Goal: Task Accomplishment & Management: Manage account settings

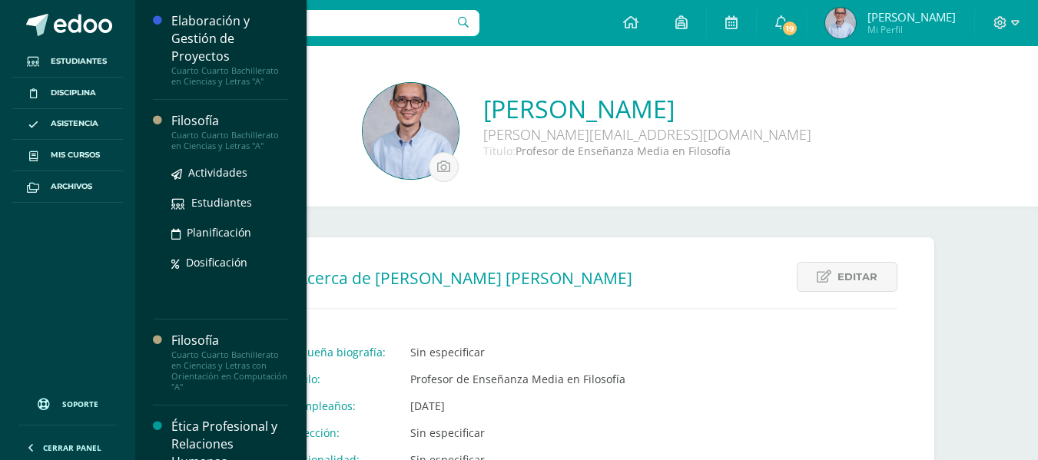
click at [212, 117] on div "Filosofía" at bounding box center [229, 121] width 117 height 18
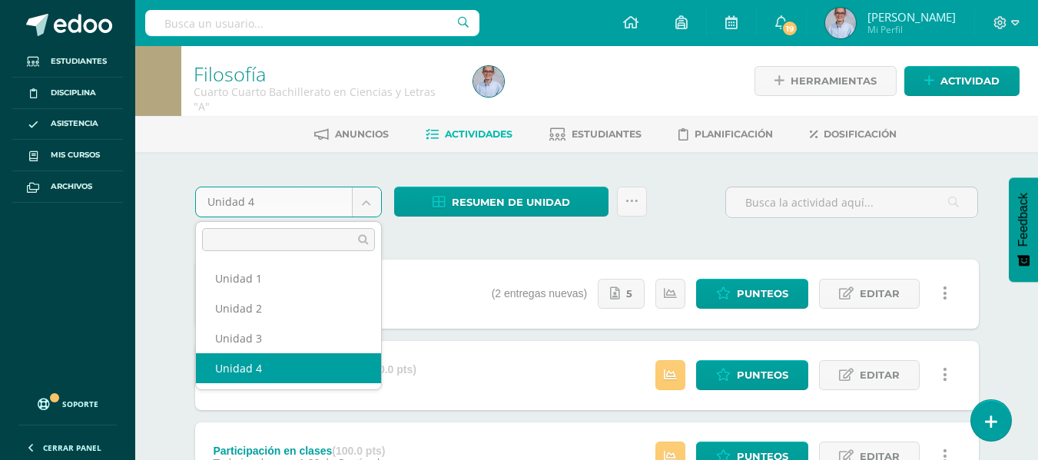
click at [366, 200] on body "Estudiantes Disciplina Asistencia Mis cursos Archivos Soporte Ayuda Reportar un…" at bounding box center [519, 459] width 1038 height 919
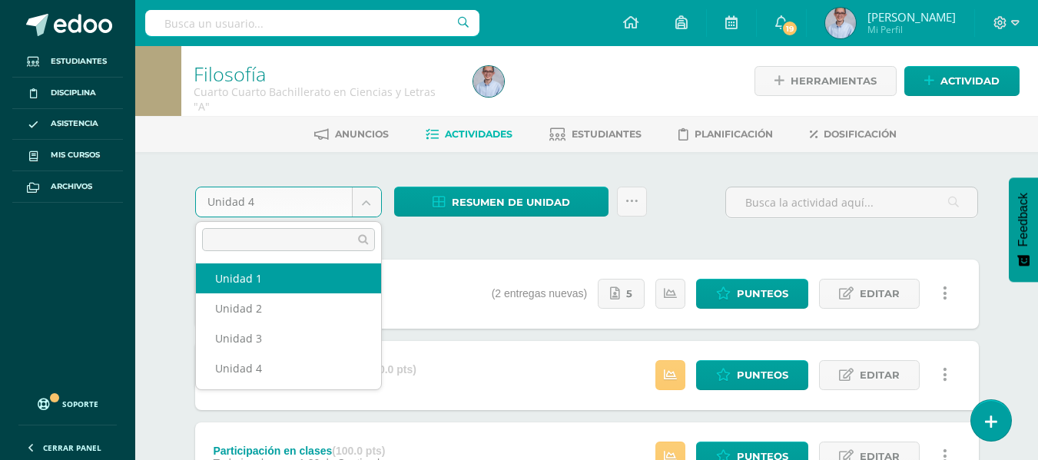
select select "Unidad 1"
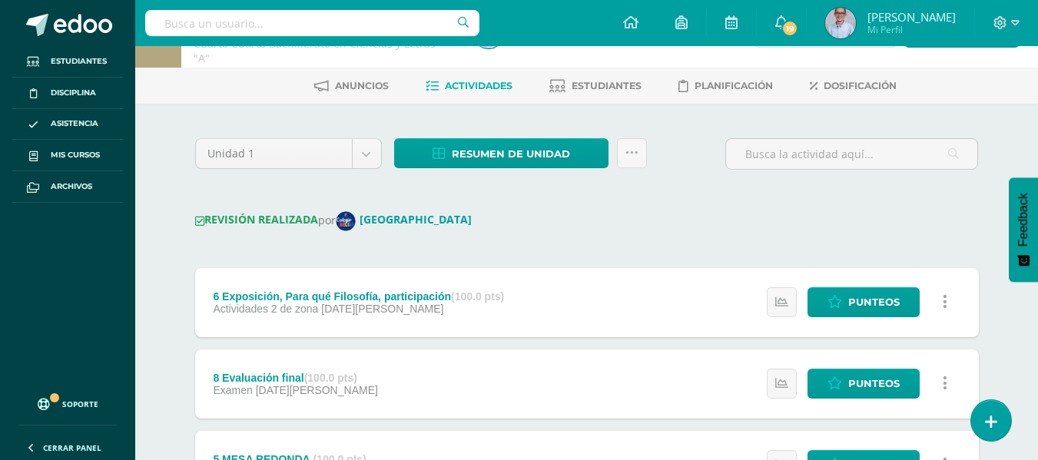
scroll to position [50, 0]
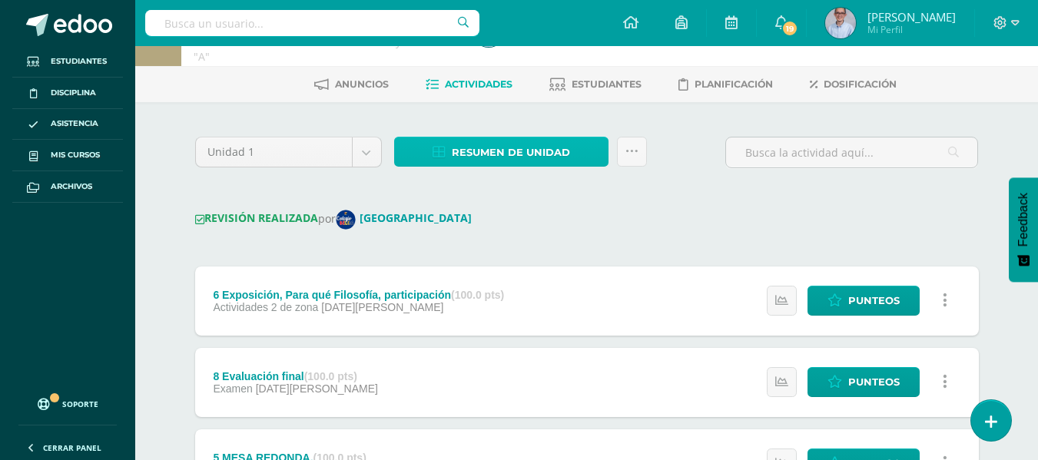
click at [514, 164] on span "Resumen de unidad" at bounding box center [511, 152] width 118 height 28
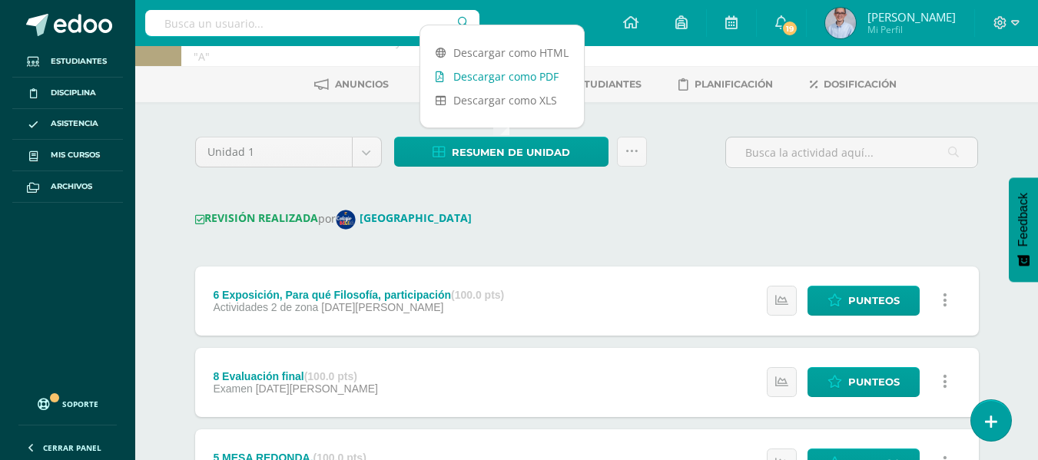
click at [483, 76] on link "Descargar como PDF" at bounding box center [502, 77] width 164 height 24
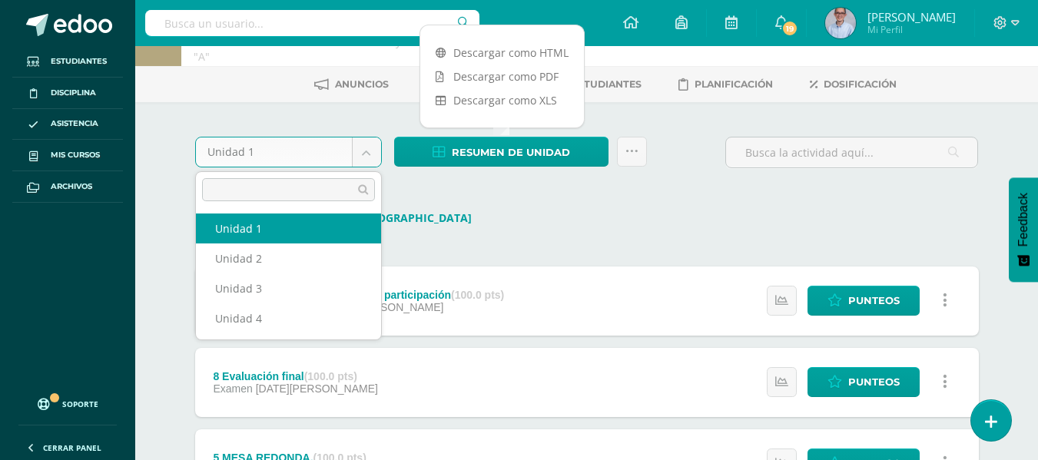
click at [326, 153] on body "Estudiantes Disciplina Asistencia Mis cursos Archivos Soporte Ayuda Reportar un…" at bounding box center [519, 438] width 1038 height 976
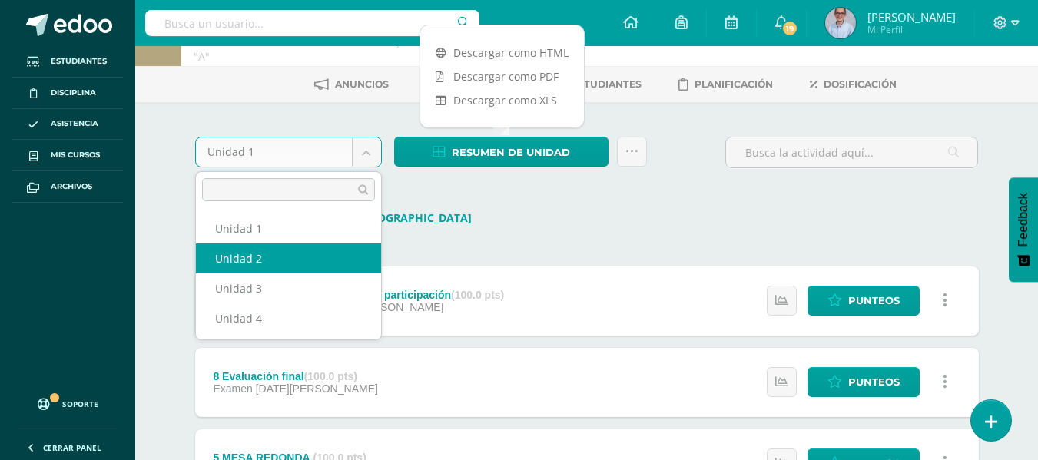
select select "Unidad 2"
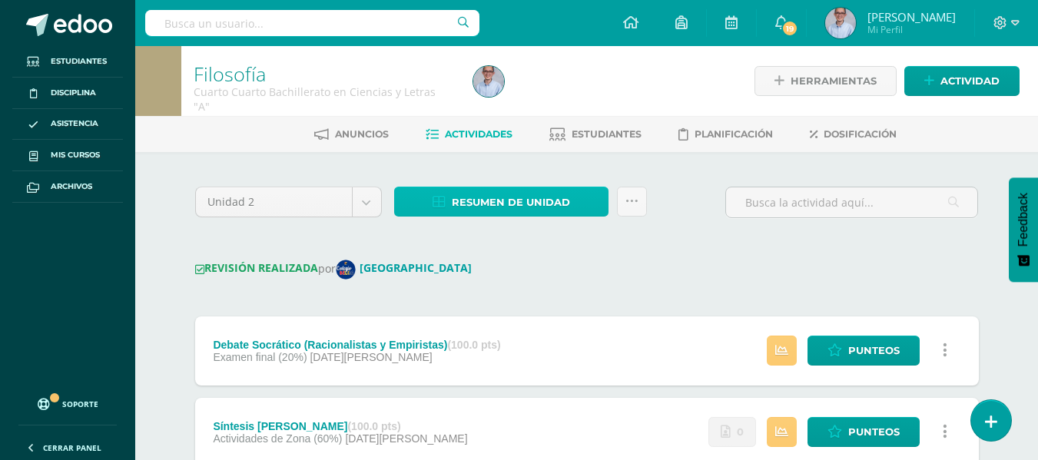
click at [467, 200] on span "Resumen de unidad" at bounding box center [511, 202] width 118 height 28
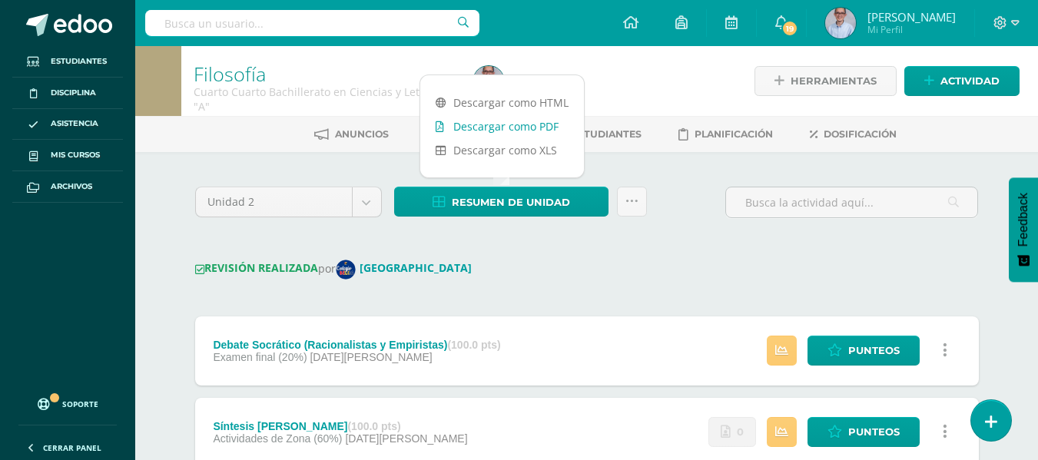
click at [477, 127] on link "Descargar como PDF" at bounding box center [502, 126] width 164 height 24
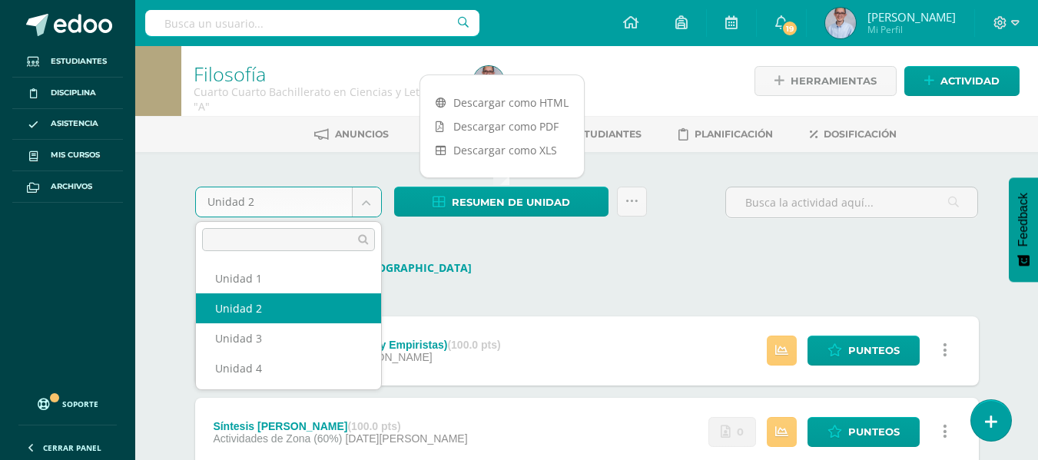
click at [339, 204] on body "Estudiantes Disciplina Asistencia Mis cursos Archivos Soporte Ayuda Reportar un…" at bounding box center [519, 447] width 1038 height 895
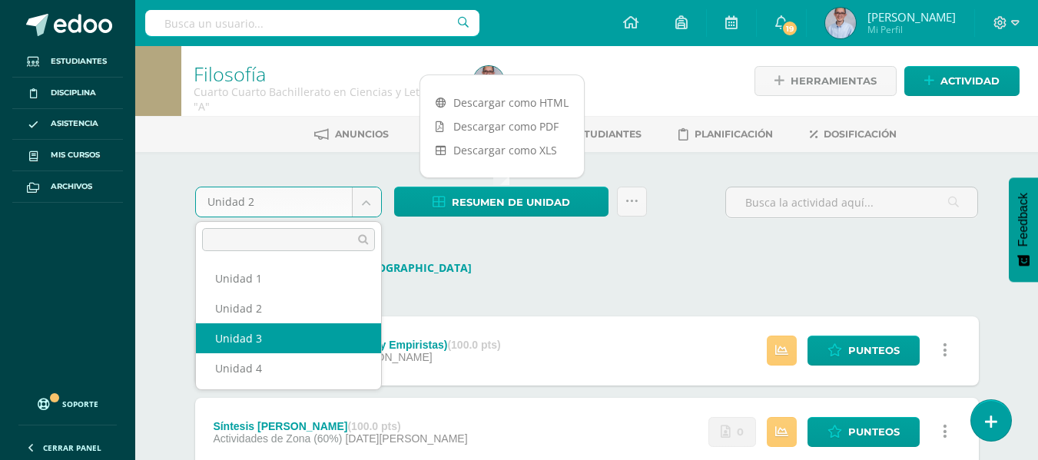
select select "Unidad 3"
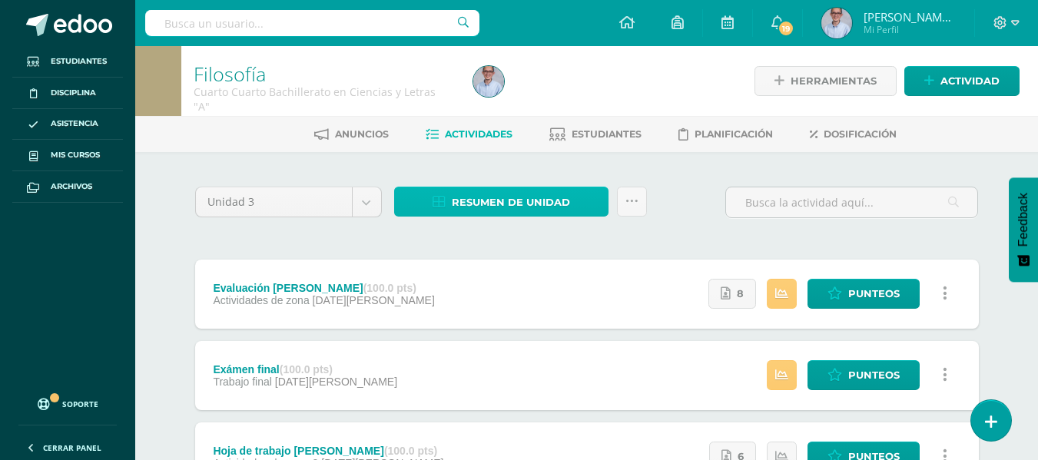
click at [522, 198] on span "Resumen de unidad" at bounding box center [511, 202] width 118 height 28
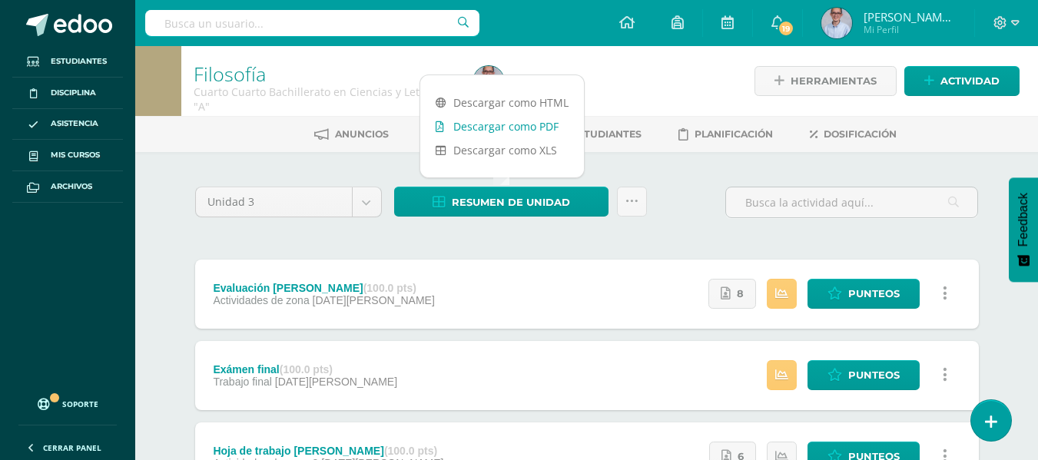
click at [478, 124] on link "Descargar como PDF" at bounding box center [502, 126] width 164 height 24
click at [276, 32] on input "text" at bounding box center [312, 23] width 334 height 26
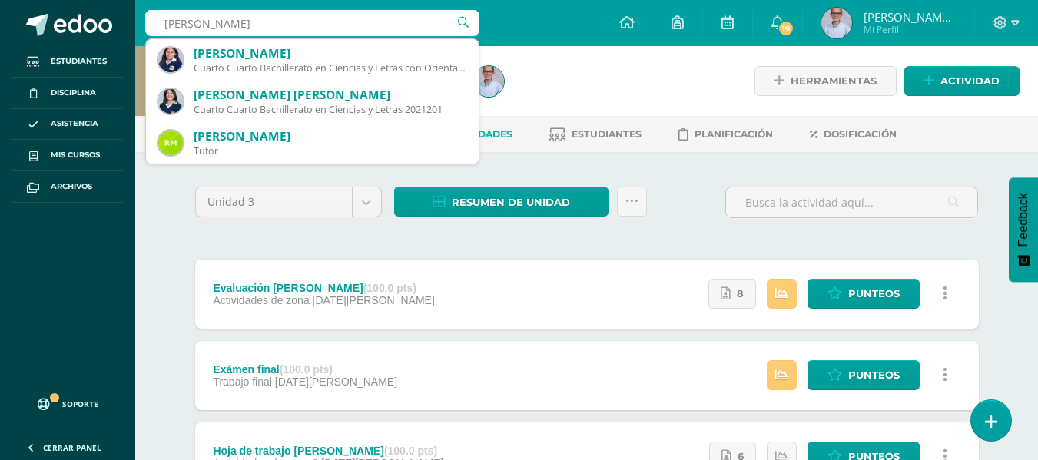
type input "[PERSON_NAME]"
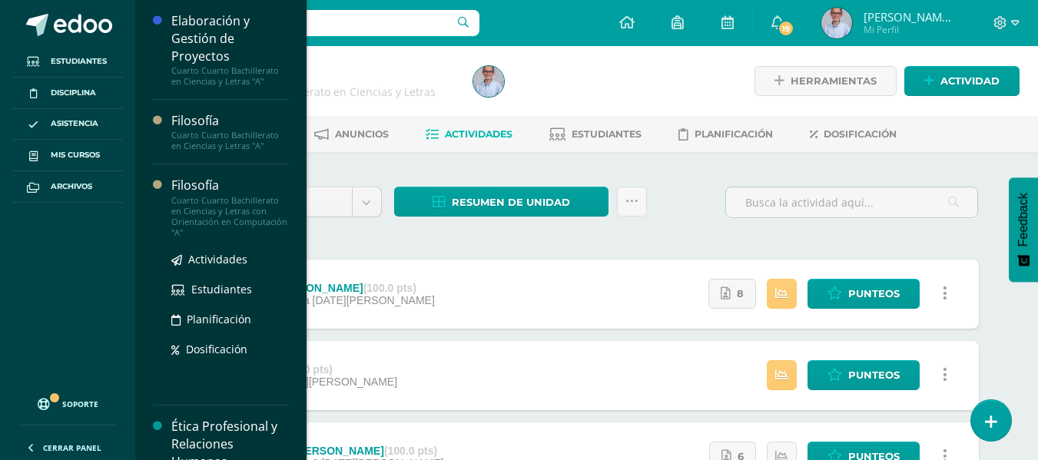
click at [215, 193] on div "Filosofía" at bounding box center [229, 186] width 117 height 18
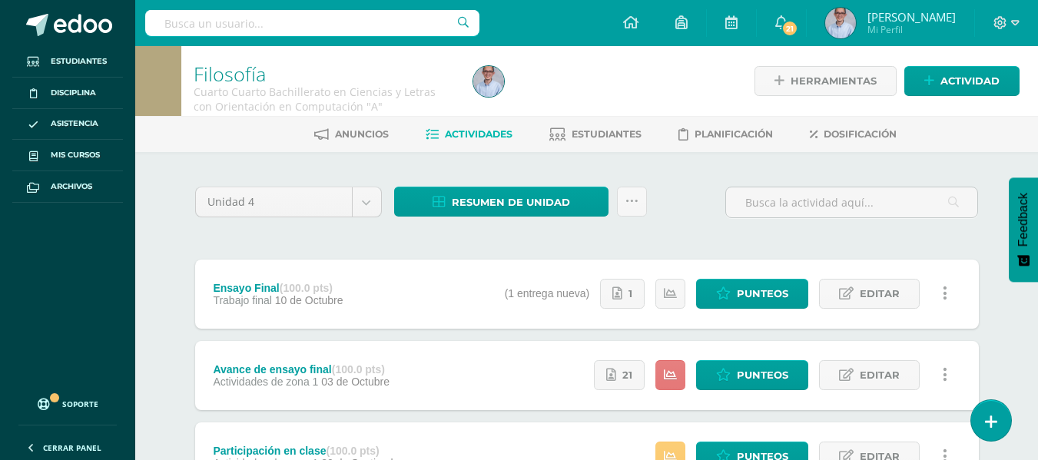
click at [677, 379] on icon at bounding box center [670, 375] width 13 height 13
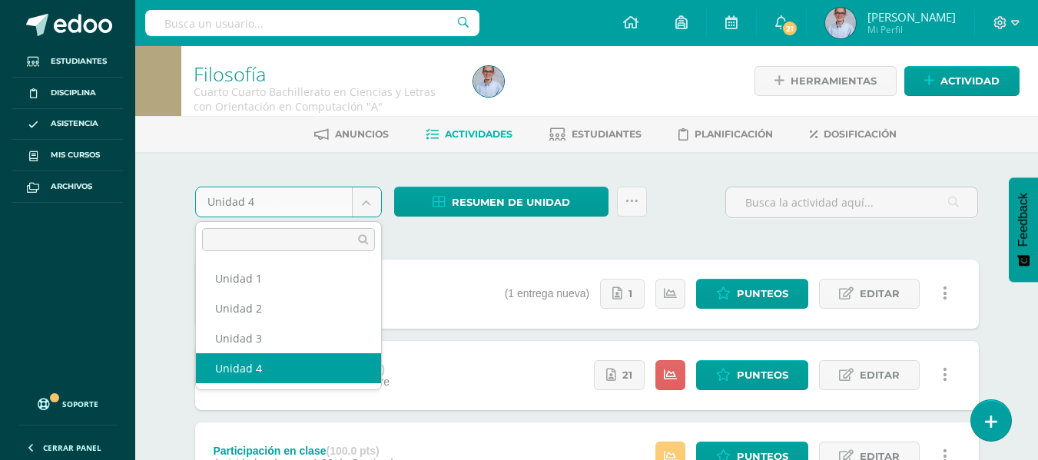
click at [293, 197] on body "Estudiantes Disciplina Asistencia Mis cursos Archivos Soporte Ayuda Reportar un…" at bounding box center [519, 459] width 1038 height 919
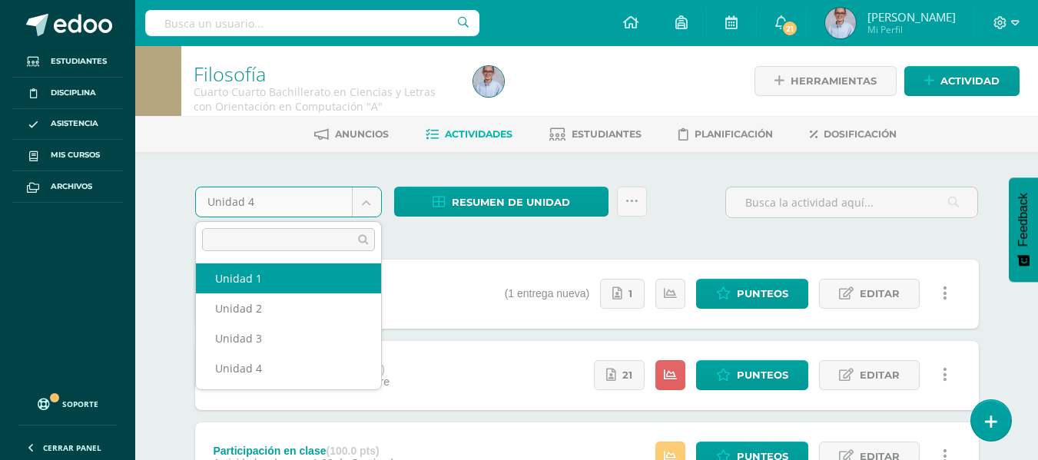
select select "Unidad 1"
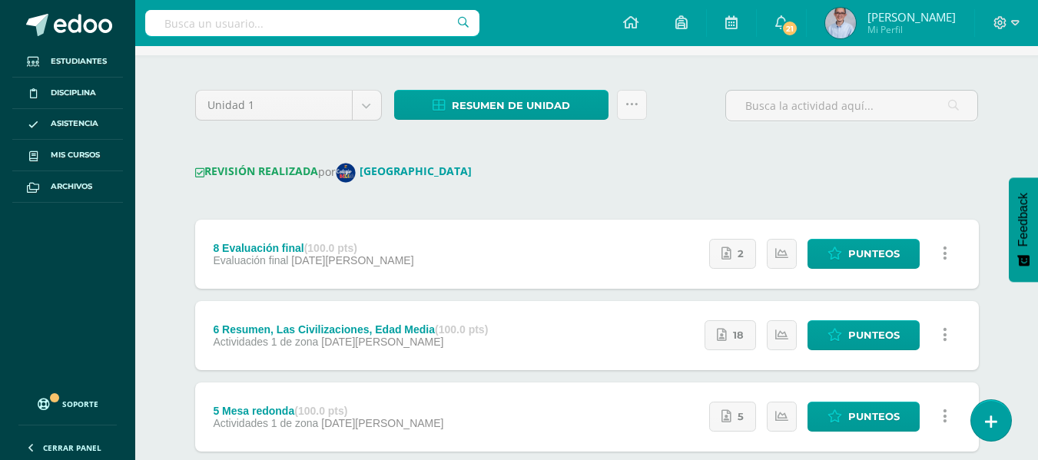
scroll to position [71, 0]
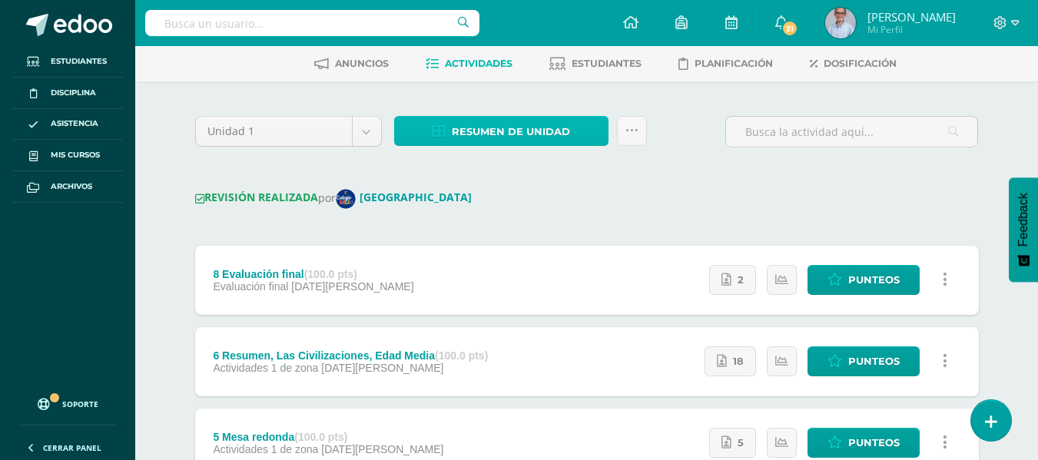
click at [505, 135] on span "Resumen de unidad" at bounding box center [511, 132] width 118 height 28
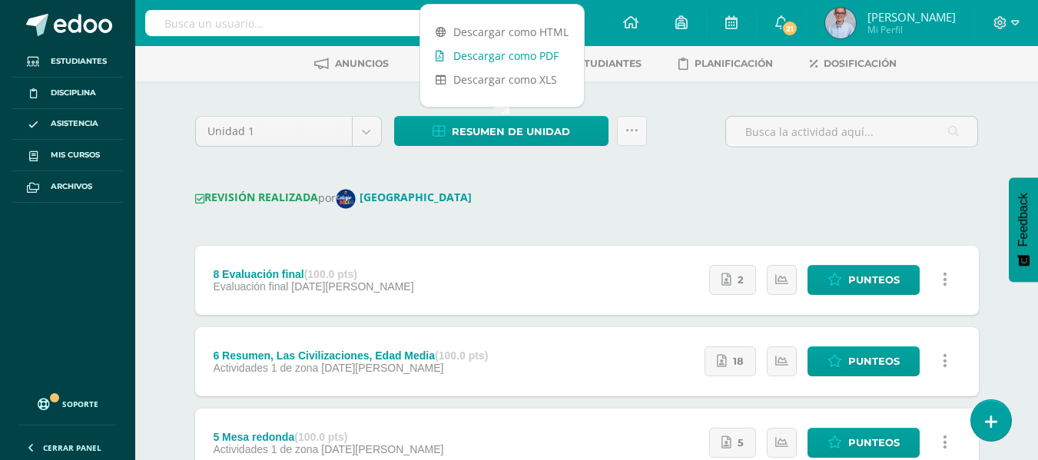
click at [488, 55] on link "Descargar como PDF" at bounding box center [502, 56] width 164 height 24
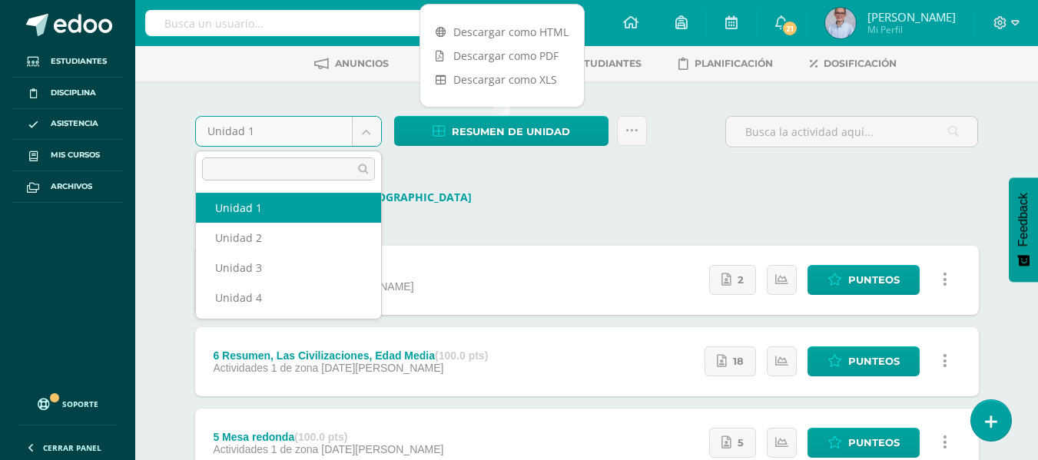
click at [317, 135] on body "Estudiantes Disciplina Asistencia Mis cursos Archivos Soporte Ayuda Reportar un…" at bounding box center [519, 417] width 1038 height 976
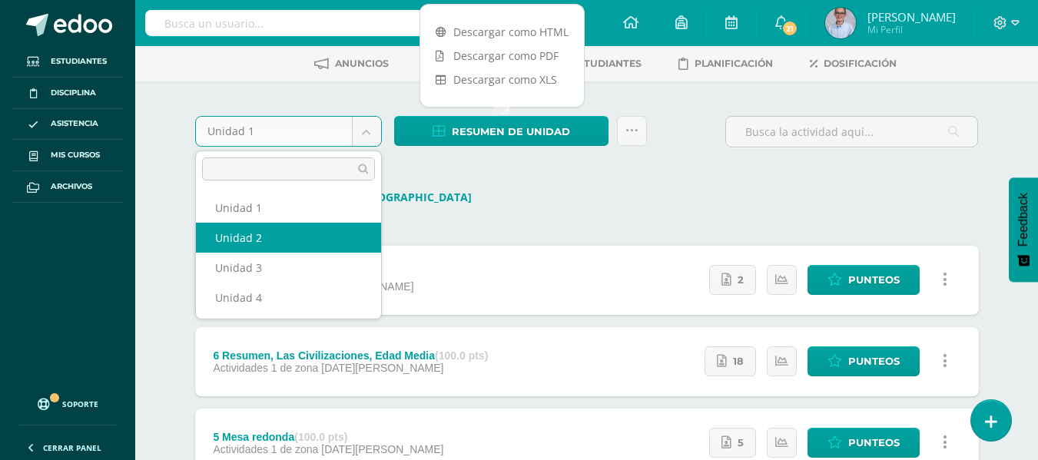
select select "Unidad 2"
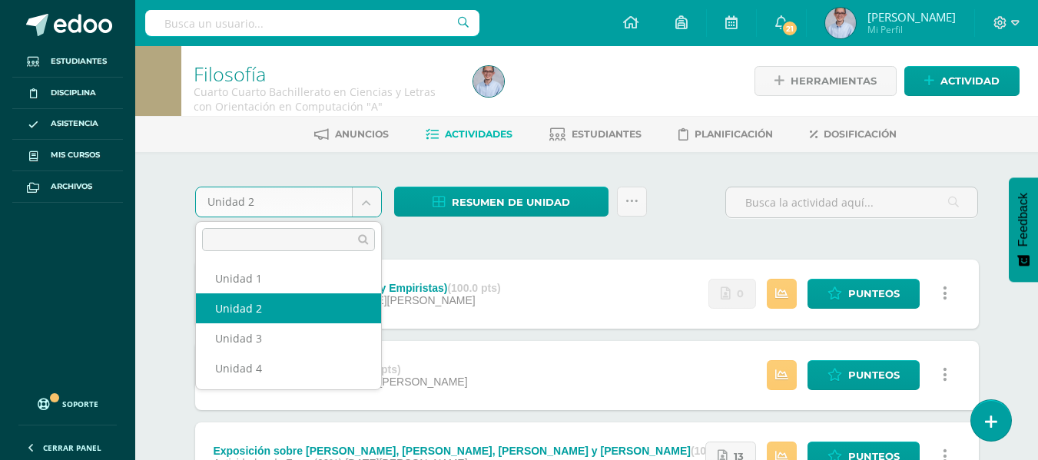
click at [293, 203] on body "Estudiantes Disciplina Asistencia Mis cursos Archivos Soporte Ayuda Reportar un…" at bounding box center [519, 378] width 1038 height 757
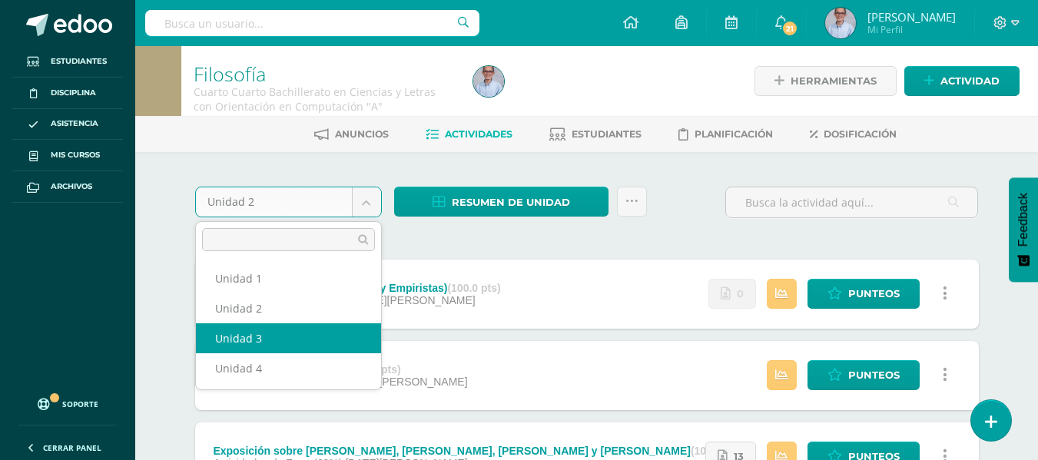
select select "Unidad 3"
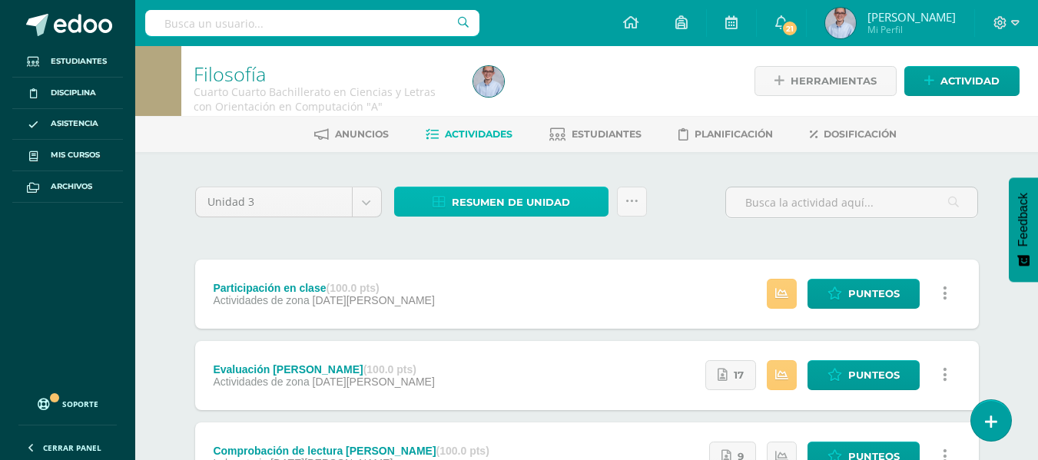
click at [513, 202] on span "Resumen de unidad" at bounding box center [511, 202] width 118 height 28
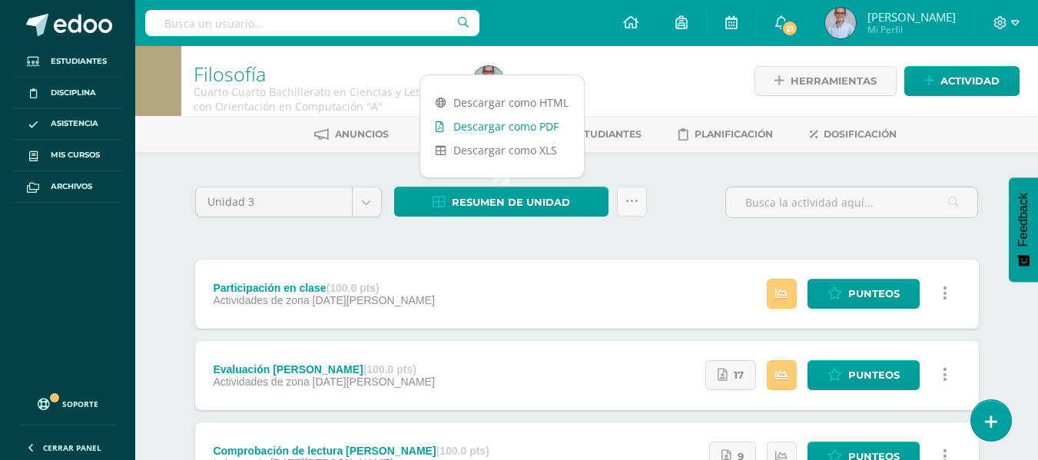
click at [493, 131] on link "Descargar como PDF" at bounding box center [502, 126] width 164 height 24
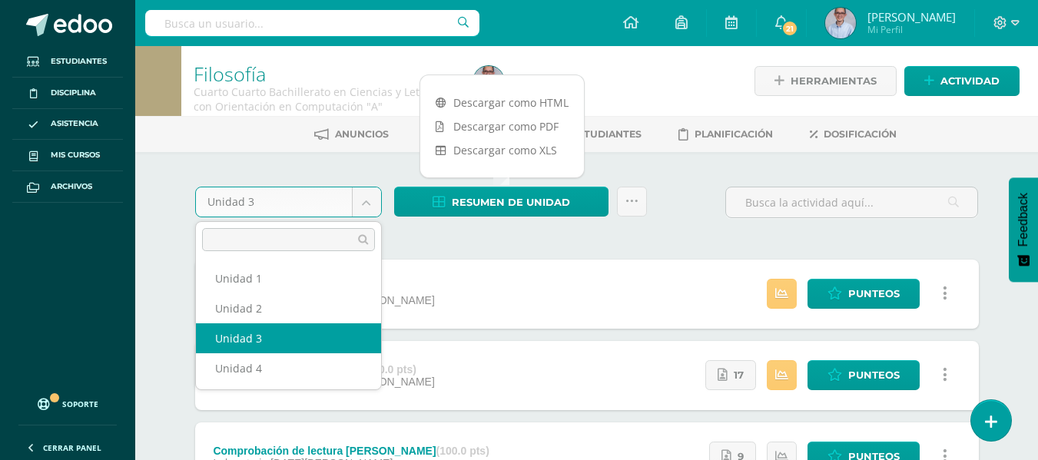
click at [304, 205] on body "Estudiantes Disciplina Asistencia Mis cursos Archivos Soporte Ayuda Reportar un…" at bounding box center [519, 378] width 1038 height 757
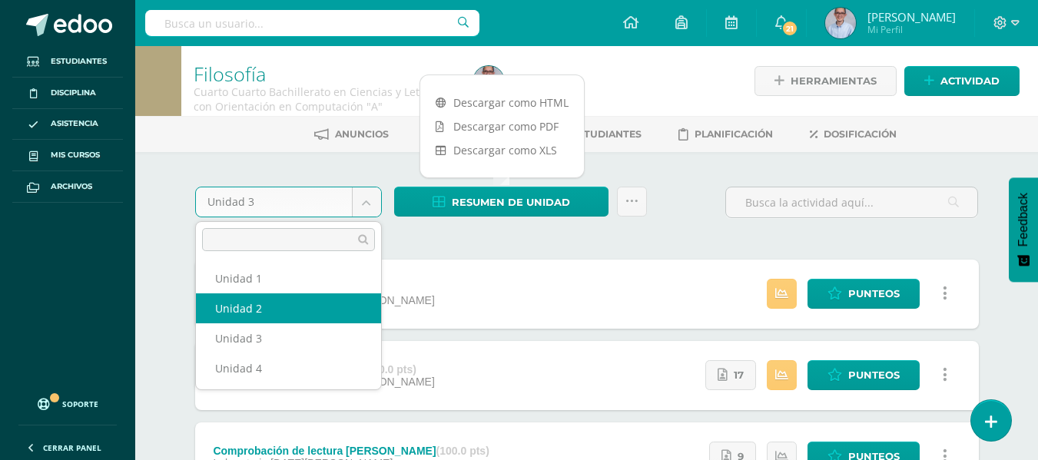
select select "Unidad 2"
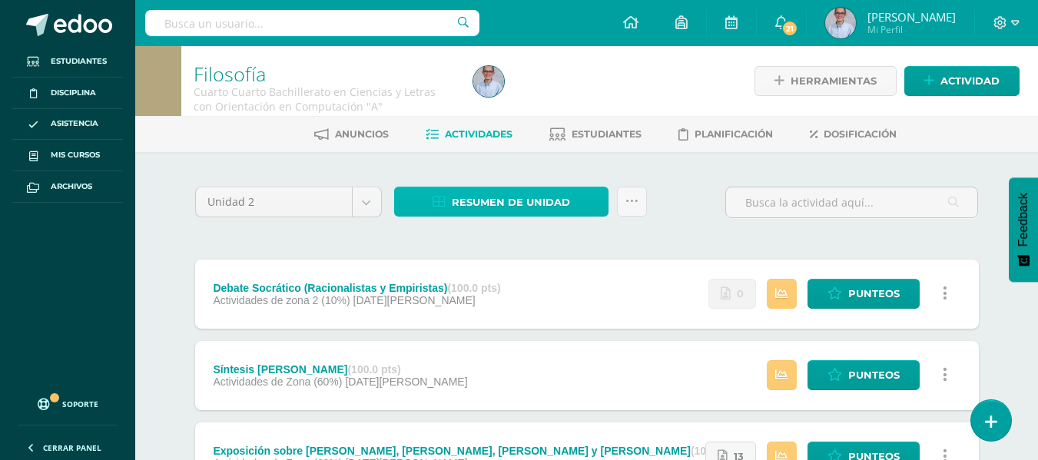
click at [495, 211] on span "Resumen de unidad" at bounding box center [511, 202] width 118 height 28
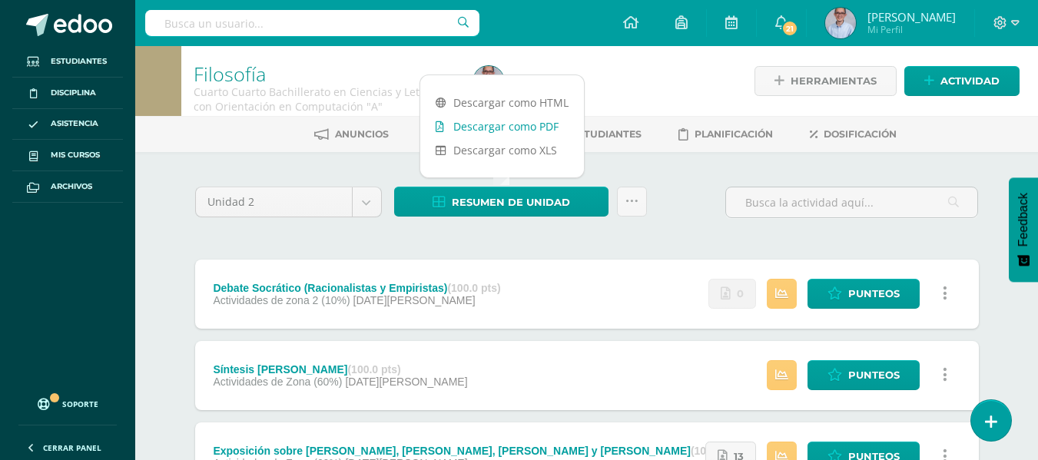
click at [493, 131] on link "Descargar como PDF" at bounding box center [502, 126] width 164 height 24
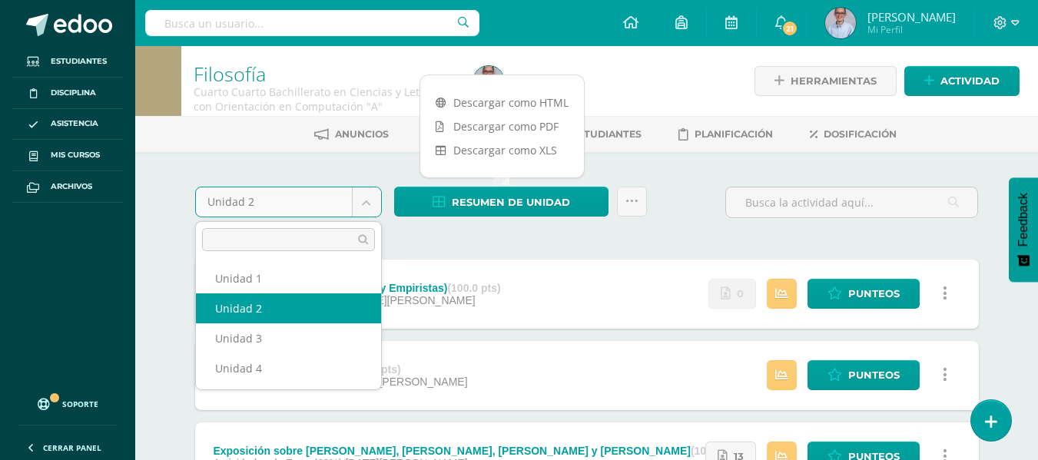
click at [287, 199] on body "Estudiantes Disciplina Asistencia Mis cursos Archivos Soporte Ayuda Reportar un…" at bounding box center [519, 378] width 1038 height 757
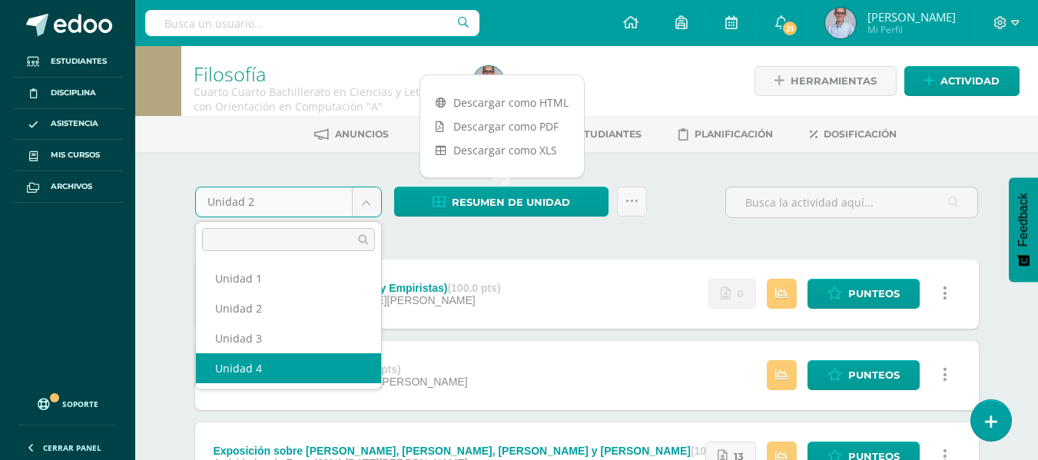
select select "Unidad 4"
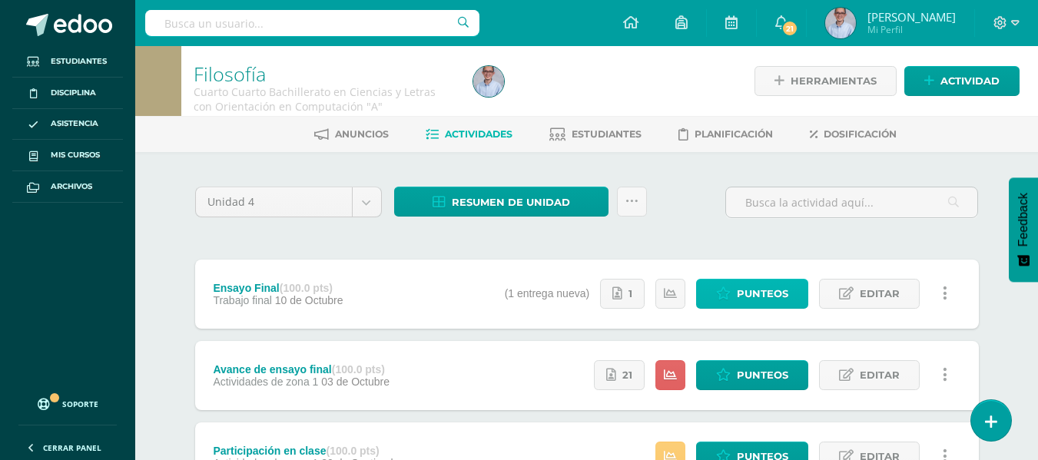
click at [753, 282] on span "Punteos" at bounding box center [762, 294] width 51 height 28
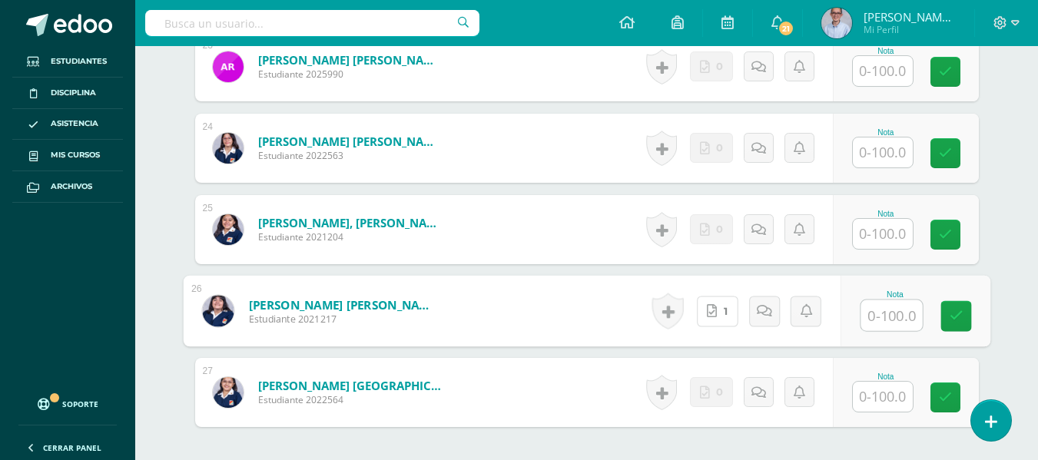
scroll to position [2419, 0]
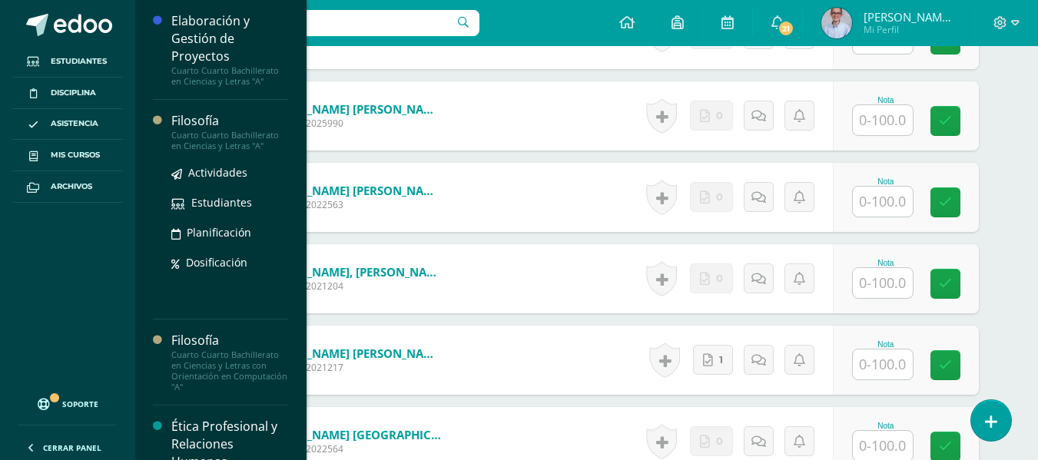
click at [205, 116] on div "Filosofía" at bounding box center [229, 121] width 117 height 18
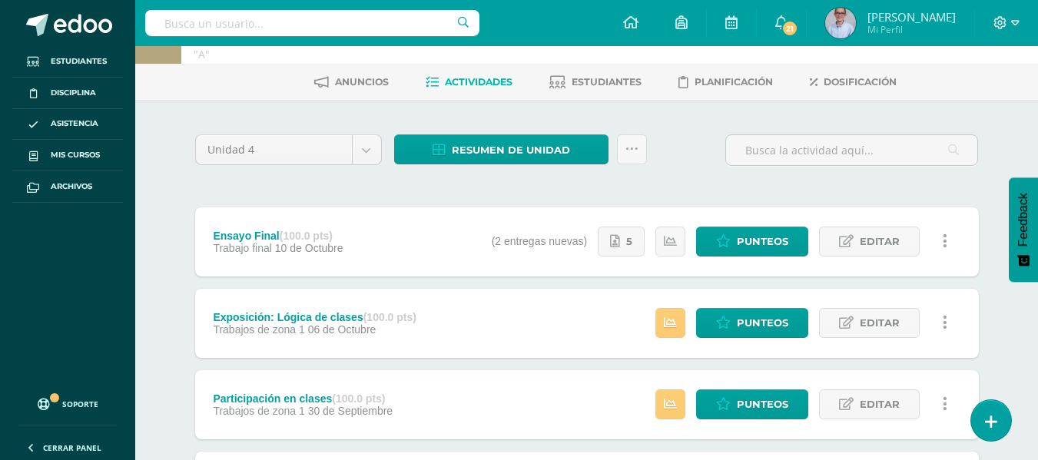
scroll to position [54, 0]
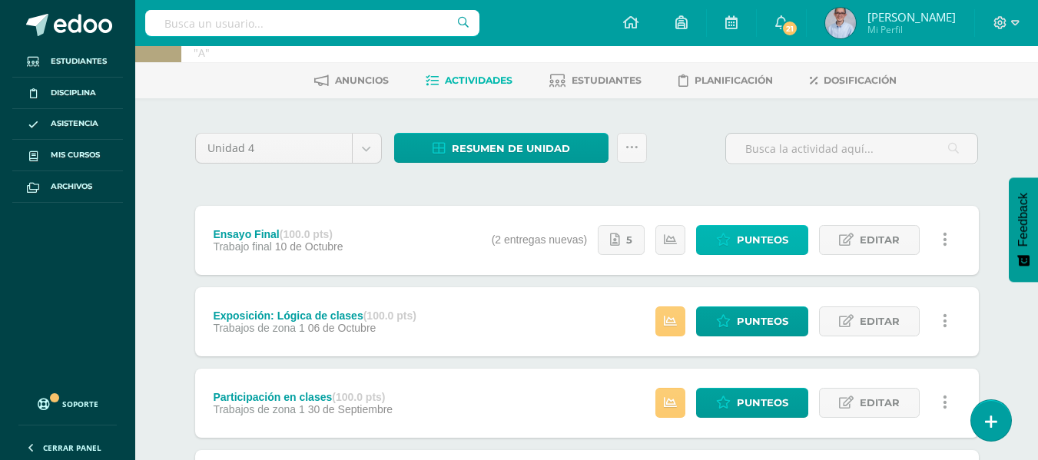
click at [750, 252] on span "Punteos" at bounding box center [762, 240] width 51 height 28
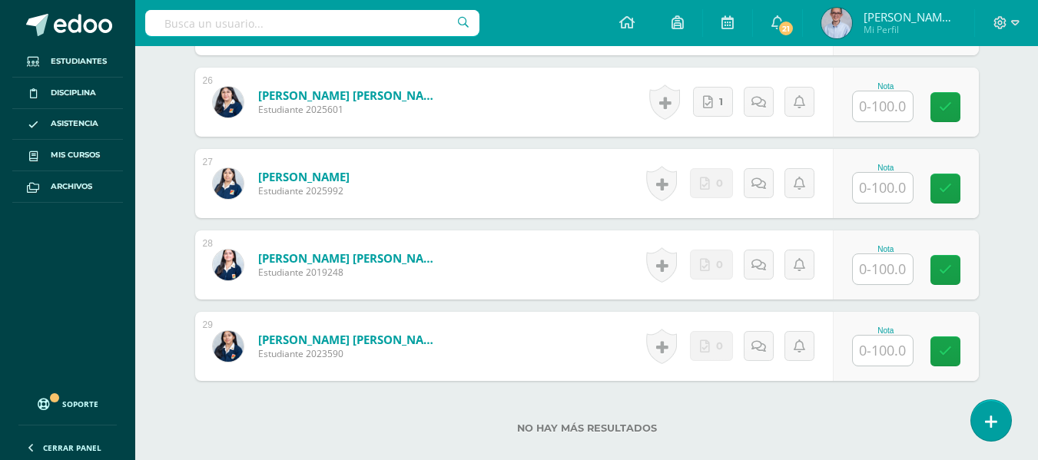
scroll to position [2682, 0]
